Goal: Obtain resource: Obtain resource

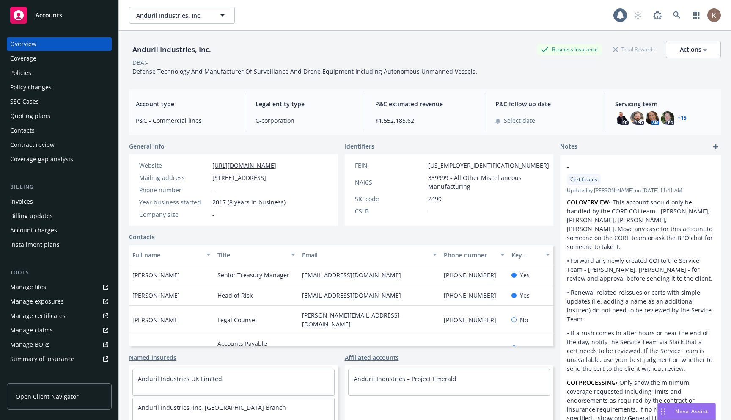
click at [47, 313] on div "Manage certificates" at bounding box center [37, 316] width 55 height 14
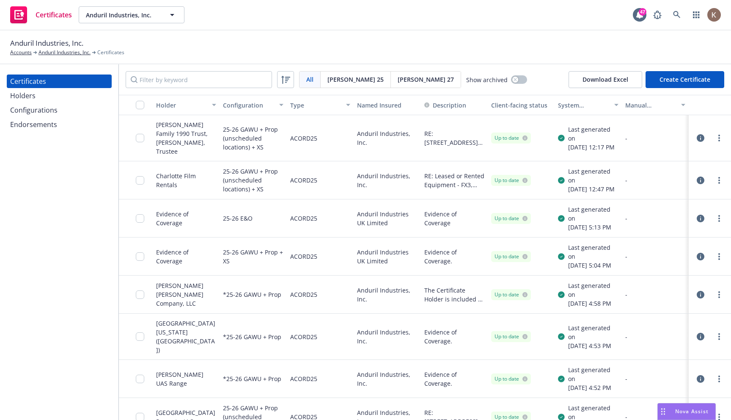
click at [701, 134] on icon "button" at bounding box center [701, 138] width 8 height 8
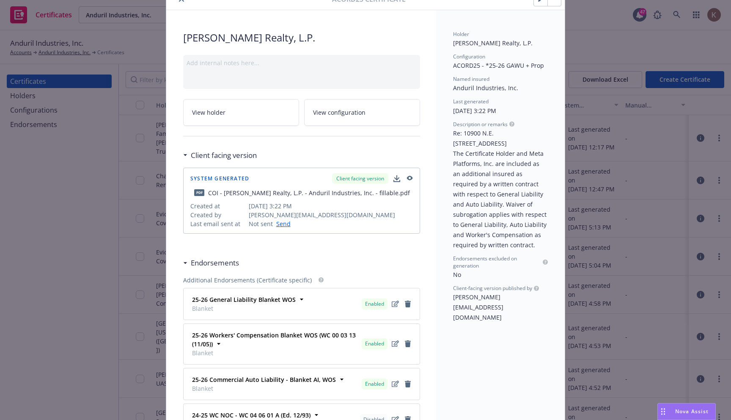
scroll to position [17, 0]
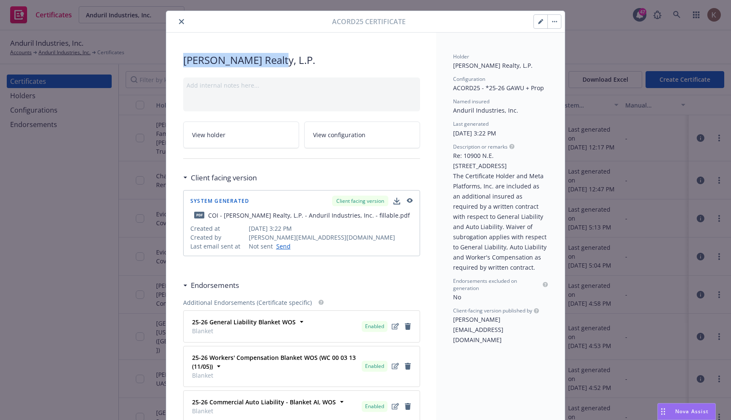
drag, startPoint x: 272, startPoint y: 61, endPoint x: 166, endPoint y: 55, distance: 106.0
copy span "[PERSON_NAME] Realty, L.P."
click at [300, 322] on icon at bounding box center [301, 322] width 3 height 2
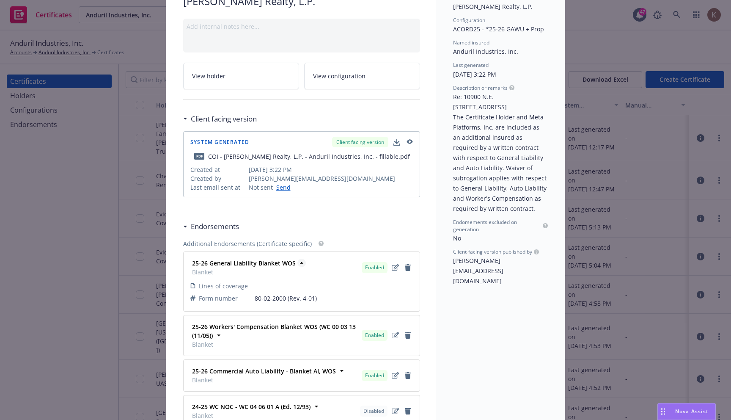
scroll to position [85, 0]
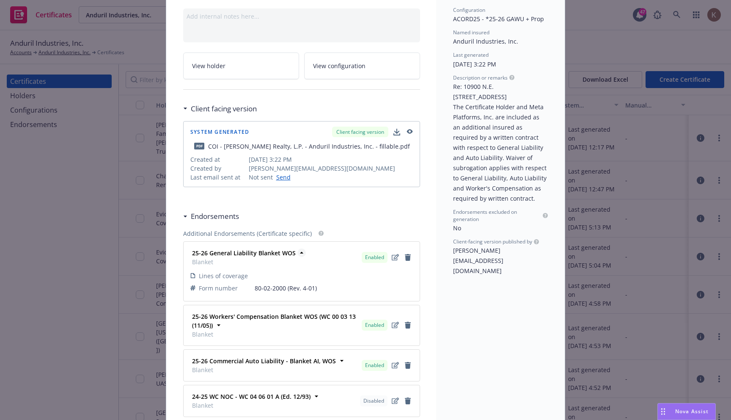
click at [302, 252] on icon at bounding box center [302, 252] width 8 height 8
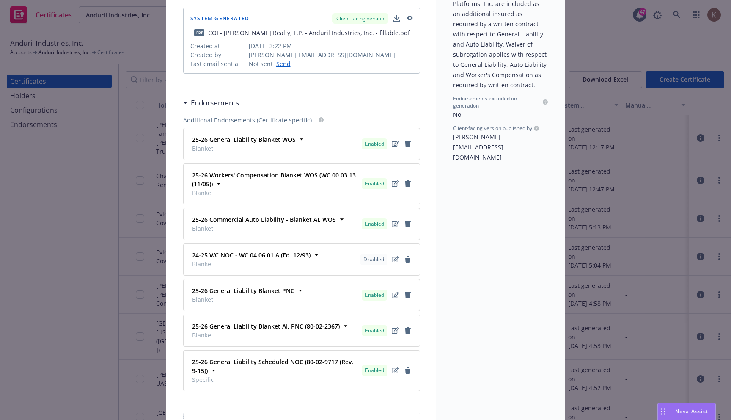
scroll to position [200, 0]
